Goal: Task Accomplishment & Management: Use online tool/utility

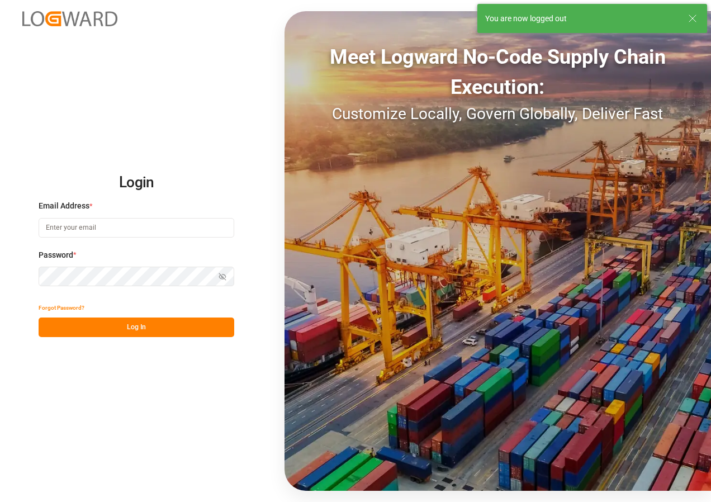
type input "[EMAIL_ADDRESS][DOMAIN_NAME]"
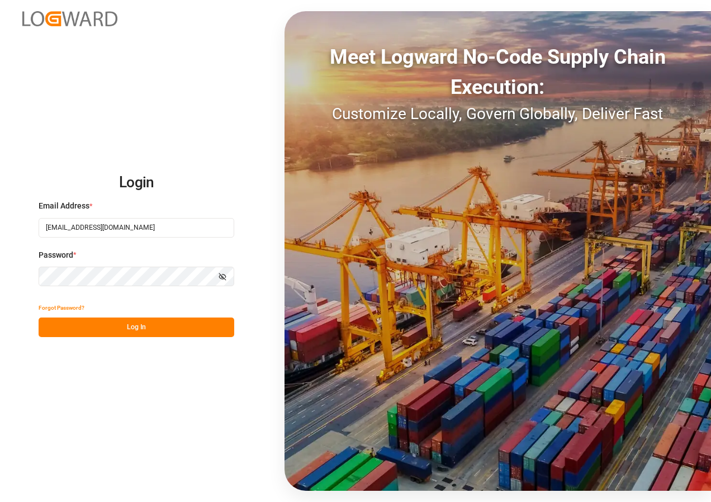
click at [145, 328] on button "Log In" at bounding box center [137, 328] width 196 height 20
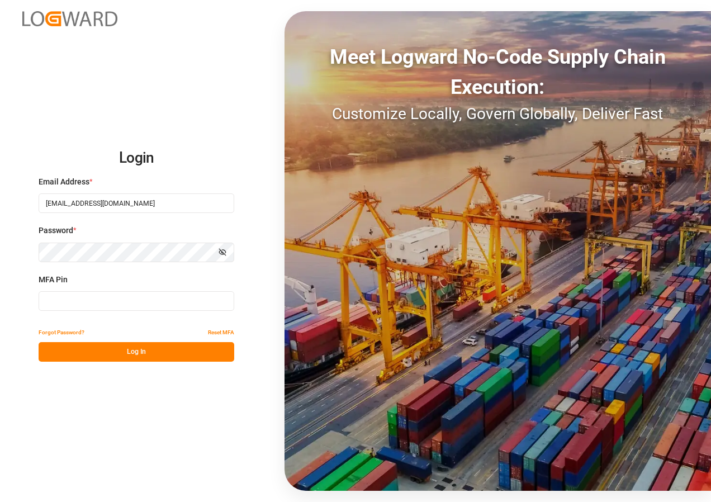
click at [94, 304] on input at bounding box center [137, 301] width 196 height 20
type input "188845"
click at [103, 354] on button "Log In" at bounding box center [137, 352] width 196 height 20
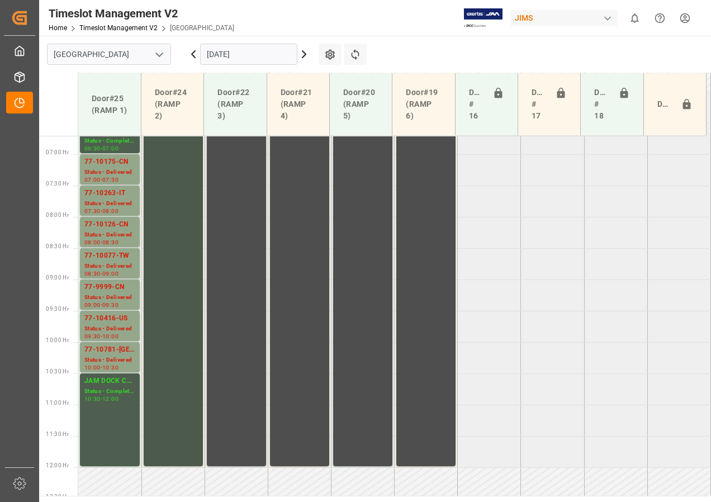
scroll to position [455, 0]
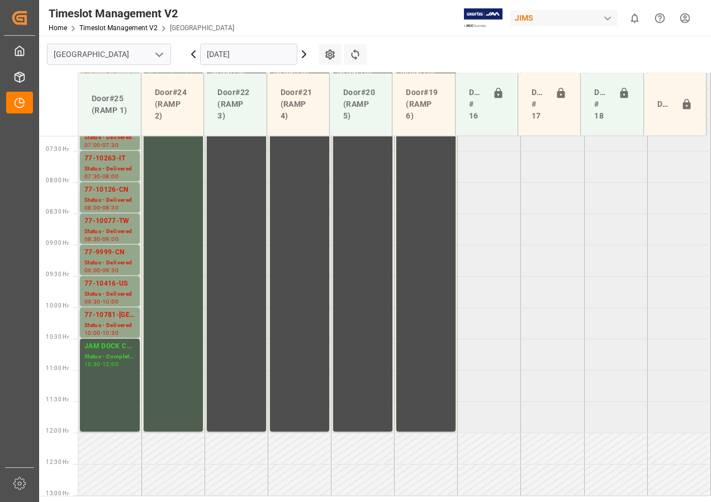
click at [306, 52] on icon at bounding box center [303, 54] width 13 height 13
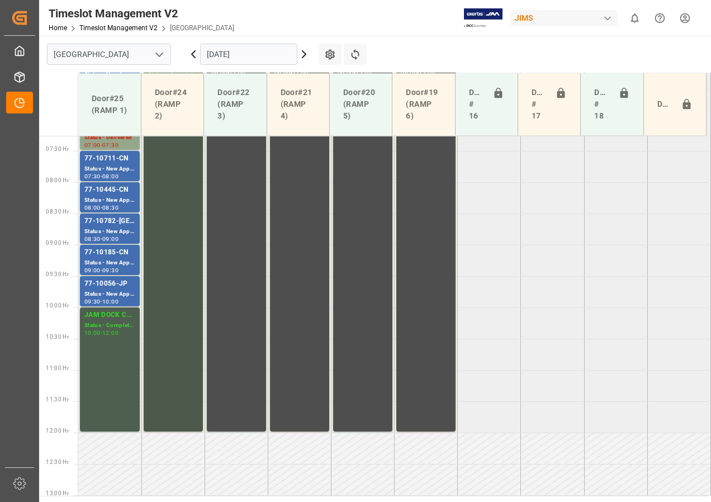
scroll to position [343, 0]
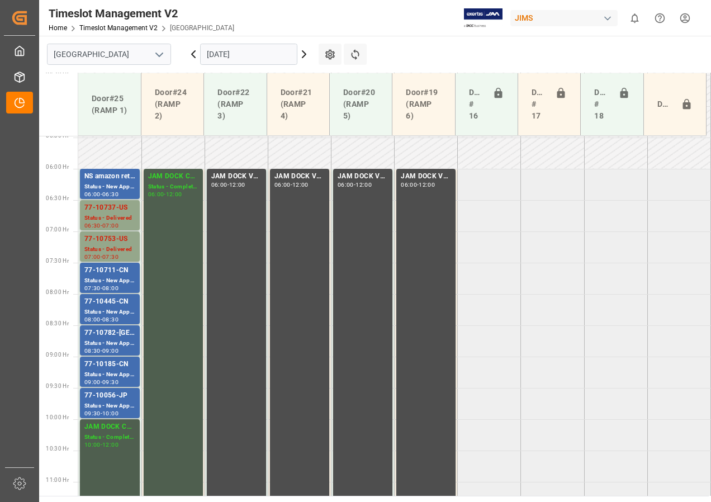
click at [303, 54] on icon at bounding box center [303, 54] width 13 height 13
click at [301, 55] on icon at bounding box center [303, 54] width 13 height 13
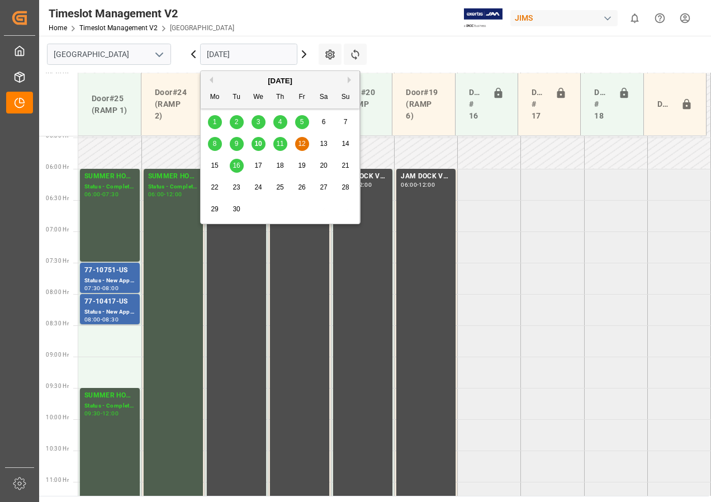
click at [287, 53] on input "[DATE]" at bounding box center [248, 54] width 97 height 21
click at [212, 164] on span "15" at bounding box center [214, 166] width 7 height 8
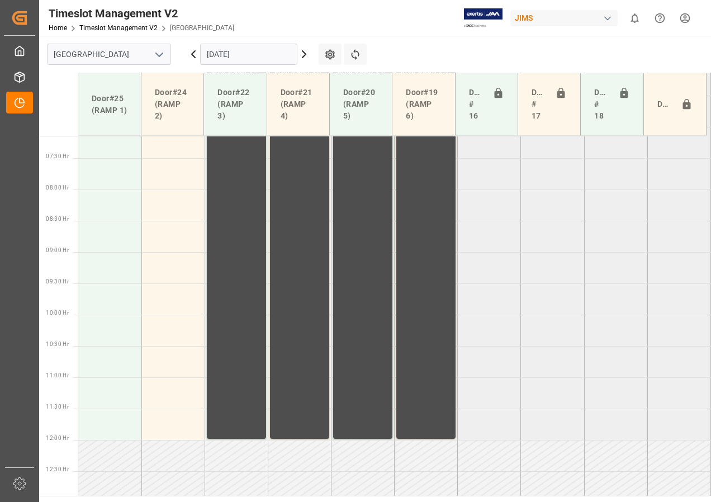
scroll to position [455, 0]
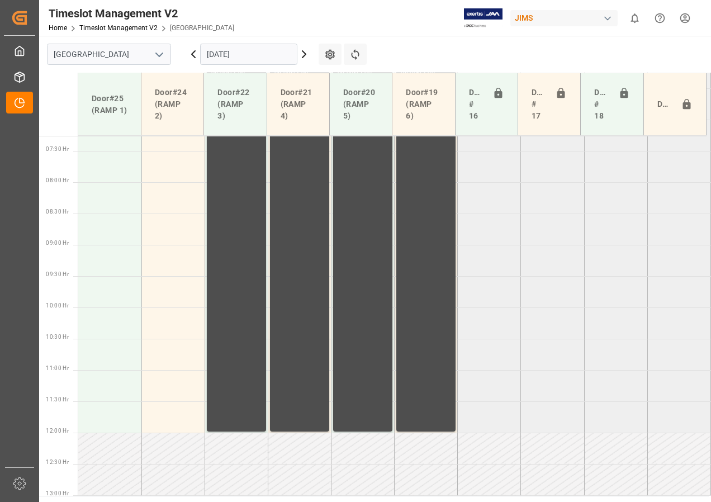
click at [246, 53] on input "[DATE]" at bounding box center [248, 54] width 97 height 21
